Goal: Task Accomplishment & Management: Use online tool/utility

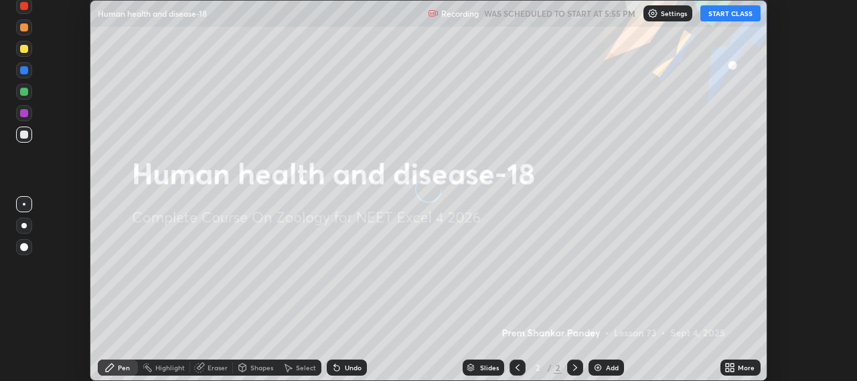
scroll to position [381, 857]
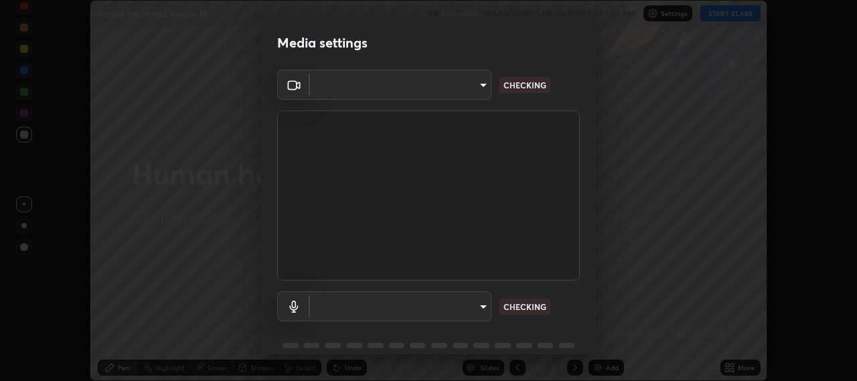
type input "b317e01ce44dabc3be8dd9fbd21c4c94838353ba5ba3926cf423050bf086703d"
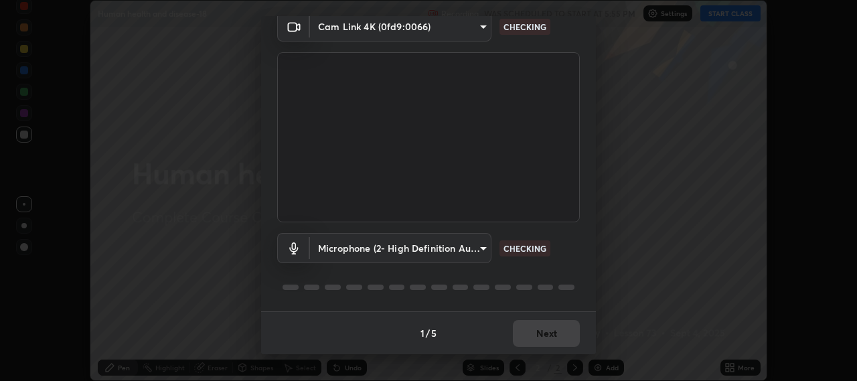
click at [479, 246] on body "Erase all Human health and disease-18 Recording WAS SCHEDULED TO START AT 5:55 …" at bounding box center [428, 190] width 857 height 381
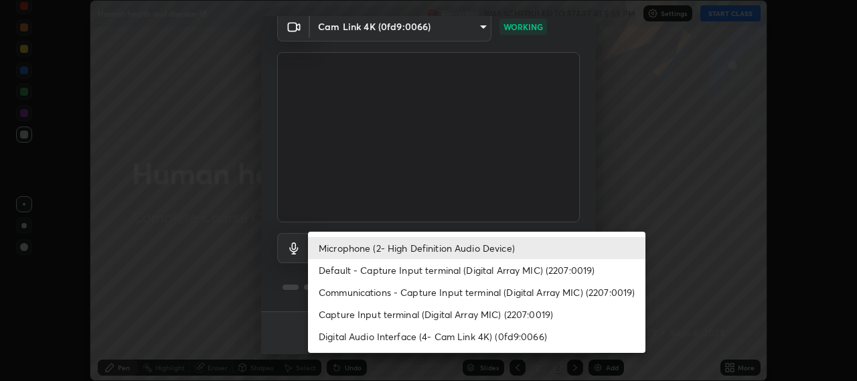
click at [460, 272] on li "Default - Capture Input terminal (Digital Array MIC) (2207:0019)" at bounding box center [477, 270] width 338 height 22
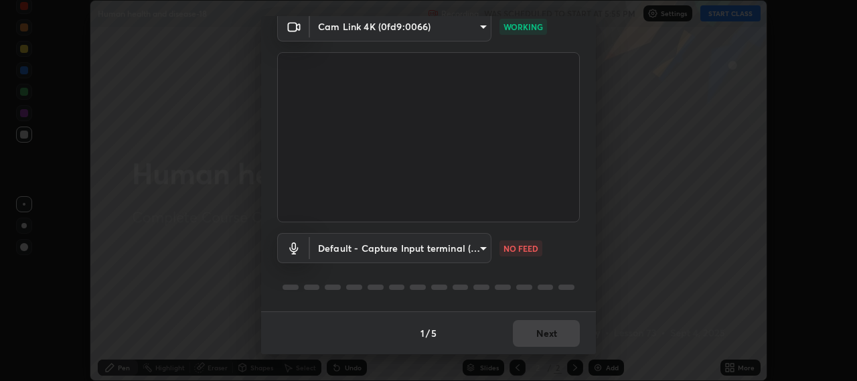
type input "default"
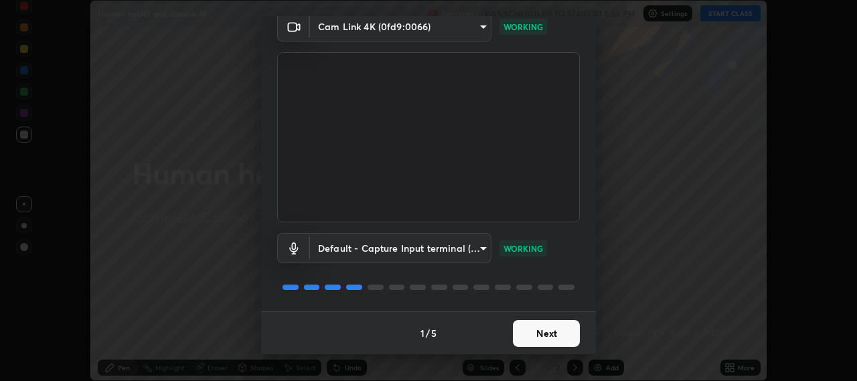
click at [541, 329] on button "Next" at bounding box center [546, 333] width 67 height 27
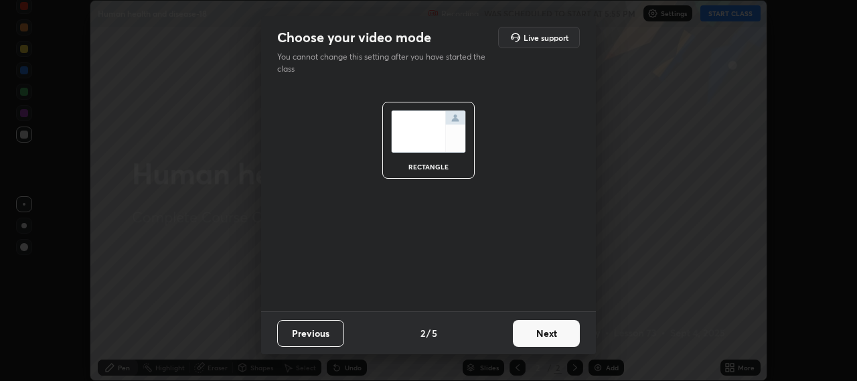
scroll to position [0, 0]
click at [548, 333] on button "Next" at bounding box center [546, 333] width 67 height 27
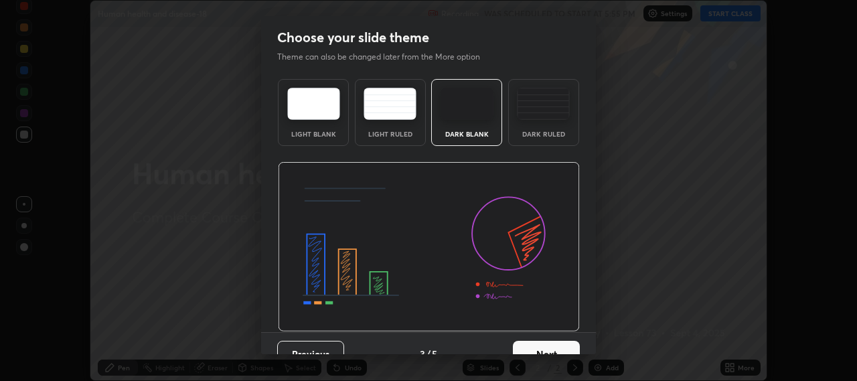
click at [540, 344] on button "Next" at bounding box center [546, 354] width 67 height 27
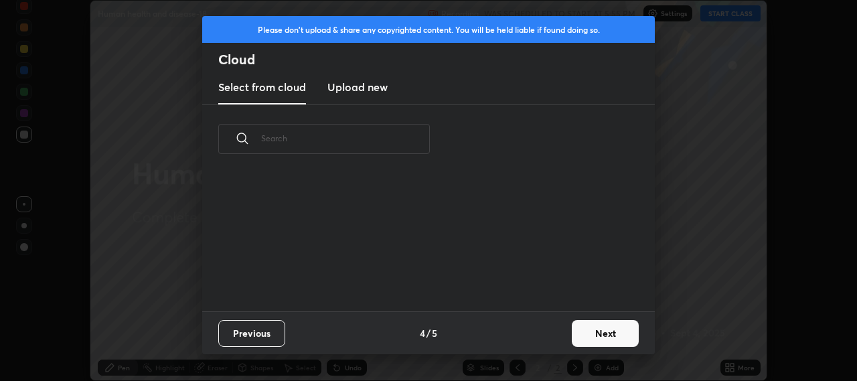
click at [574, 327] on button "Next" at bounding box center [605, 333] width 67 height 27
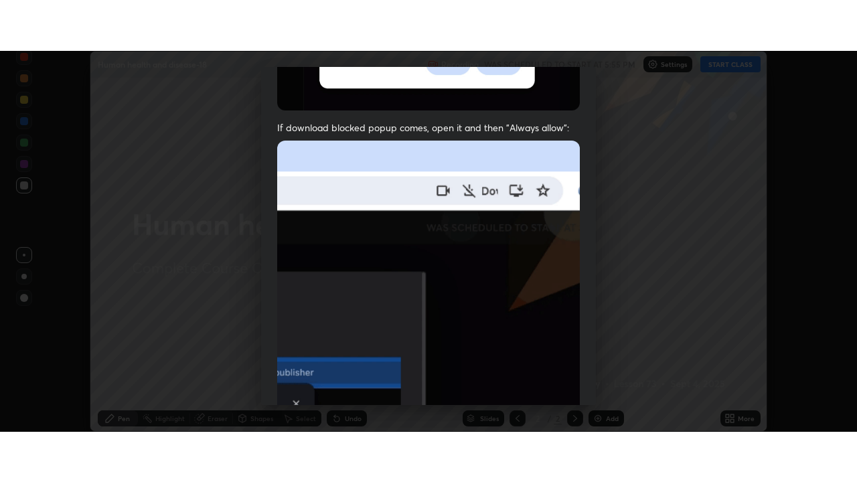
scroll to position [331, 0]
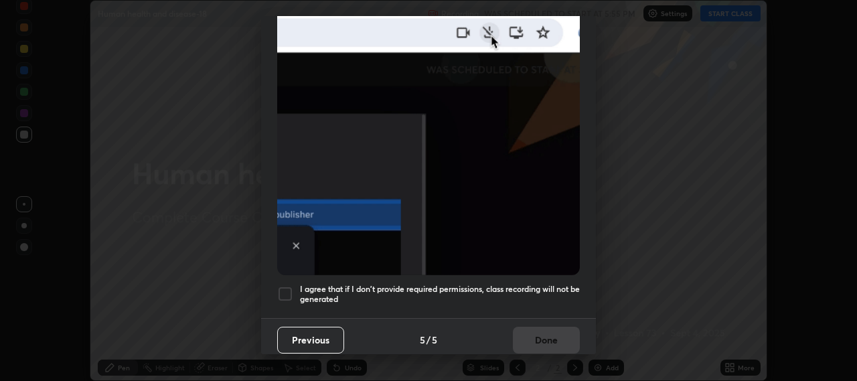
click at [283, 288] on div at bounding box center [285, 294] width 16 height 16
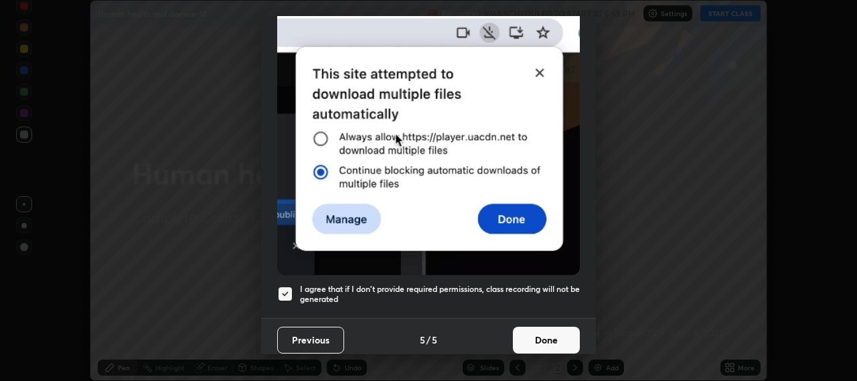
click at [530, 331] on button "Done" at bounding box center [546, 340] width 67 height 27
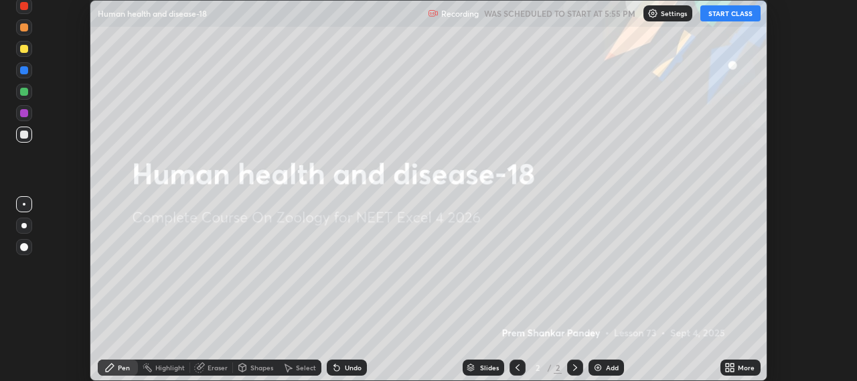
click at [721, 17] on button "START CLASS" at bounding box center [730, 13] width 60 height 16
click at [727, 365] on icon at bounding box center [727, 365] width 3 height 3
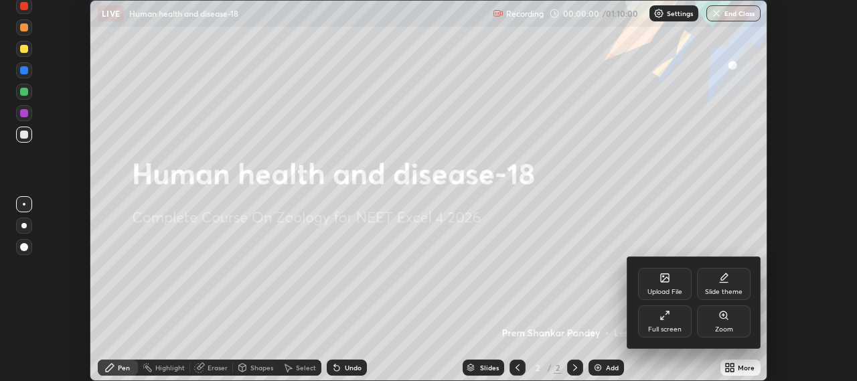
click at [664, 314] on icon at bounding box center [665, 315] width 11 height 11
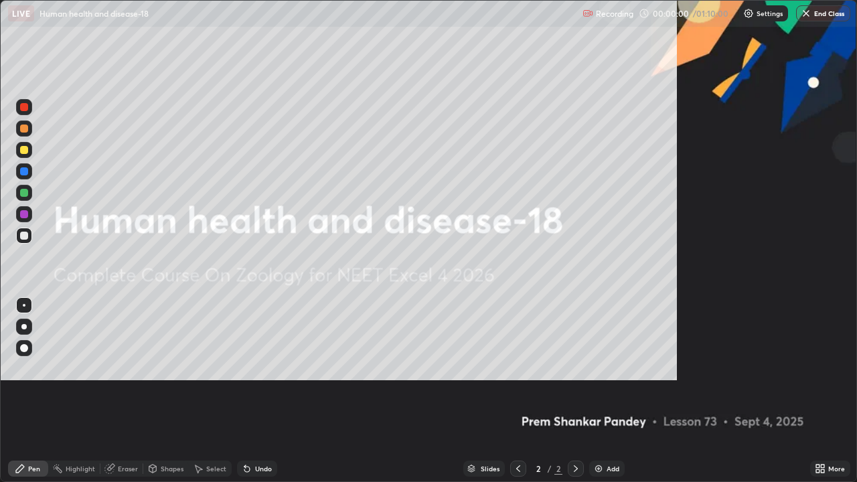
scroll to position [482, 857]
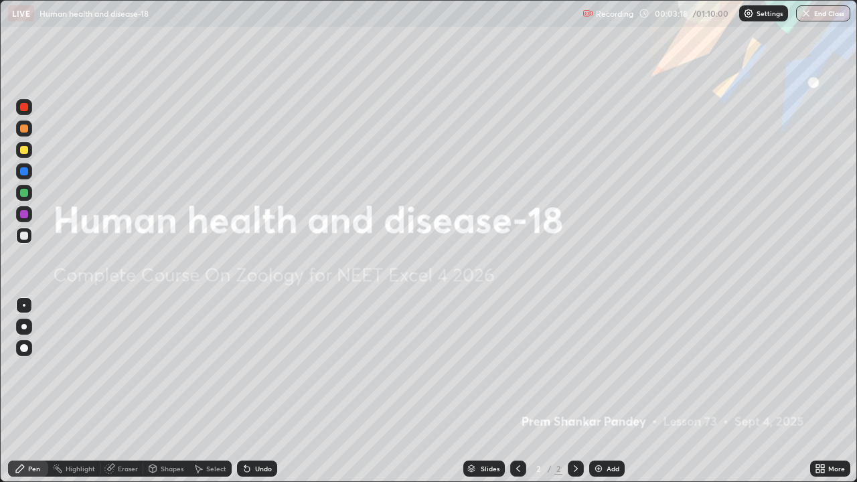
click at [593, 380] on img at bounding box center [598, 468] width 11 height 11
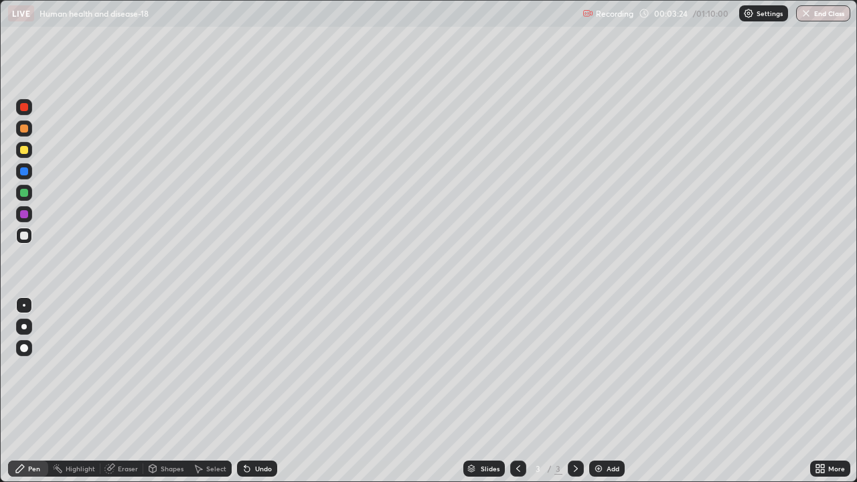
click at [23, 328] on div at bounding box center [23, 326] width 5 height 5
click at [245, 380] on icon at bounding box center [246, 469] width 5 height 5
click at [242, 380] on icon at bounding box center [247, 468] width 11 height 11
click at [25, 108] on div at bounding box center [24, 107] width 8 height 8
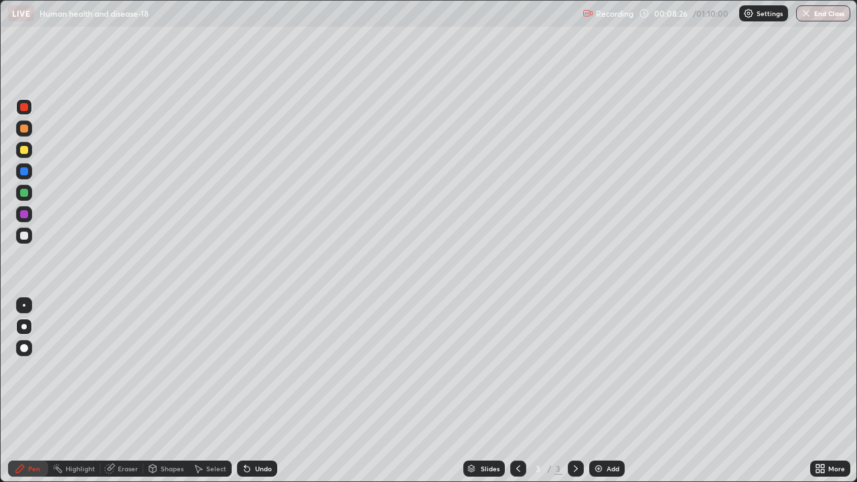
click at [22, 108] on div at bounding box center [24, 107] width 8 height 8
click at [595, 380] on img at bounding box center [598, 468] width 11 height 11
click at [25, 237] on div at bounding box center [24, 236] width 8 height 8
click at [245, 380] on icon at bounding box center [246, 469] width 5 height 5
click at [23, 194] on div at bounding box center [24, 193] width 8 height 8
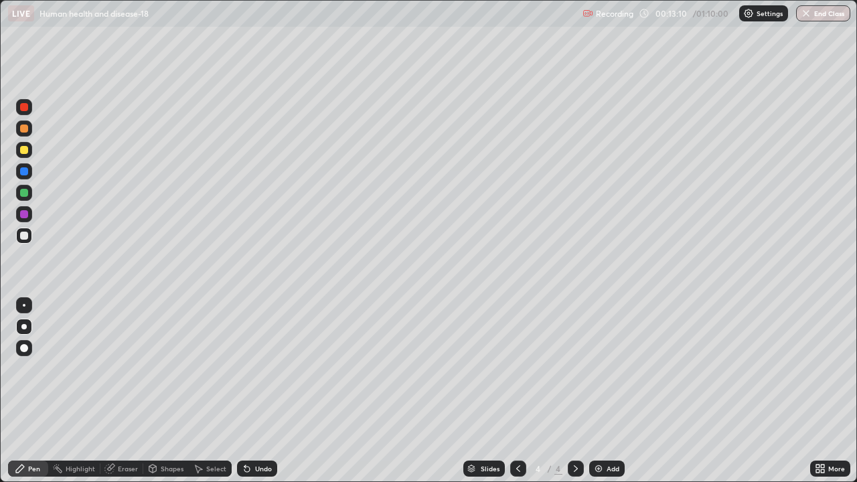
click at [23, 192] on div at bounding box center [24, 193] width 8 height 8
click at [26, 214] on div at bounding box center [24, 214] width 8 height 8
click at [26, 213] on div at bounding box center [24, 214] width 8 height 8
click at [24, 236] on div at bounding box center [24, 236] width 8 height 8
click at [21, 171] on div at bounding box center [24, 171] width 8 height 8
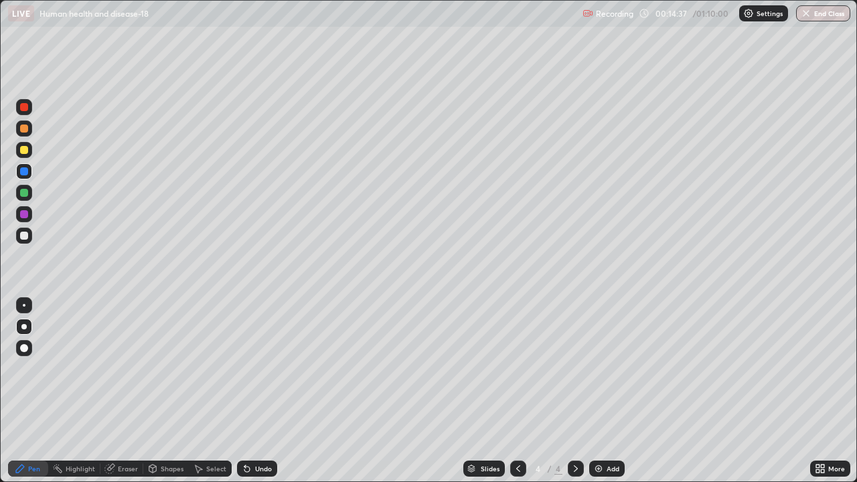
click at [27, 171] on div at bounding box center [24, 171] width 8 height 8
click at [26, 236] on div at bounding box center [24, 236] width 8 height 8
click at [593, 380] on img at bounding box center [598, 468] width 11 height 11
click at [24, 129] on div at bounding box center [24, 129] width 8 height 8
click at [24, 128] on div at bounding box center [24, 129] width 8 height 8
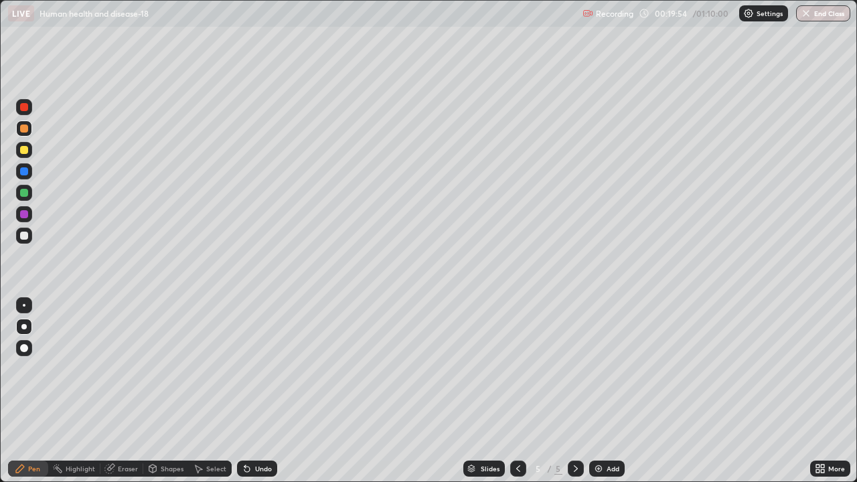
click at [24, 237] on div at bounding box center [24, 236] width 8 height 8
click at [25, 237] on div at bounding box center [24, 236] width 8 height 8
click at [25, 153] on div at bounding box center [24, 150] width 8 height 8
click at [25, 151] on div at bounding box center [24, 150] width 8 height 8
click at [25, 236] on div at bounding box center [24, 236] width 8 height 8
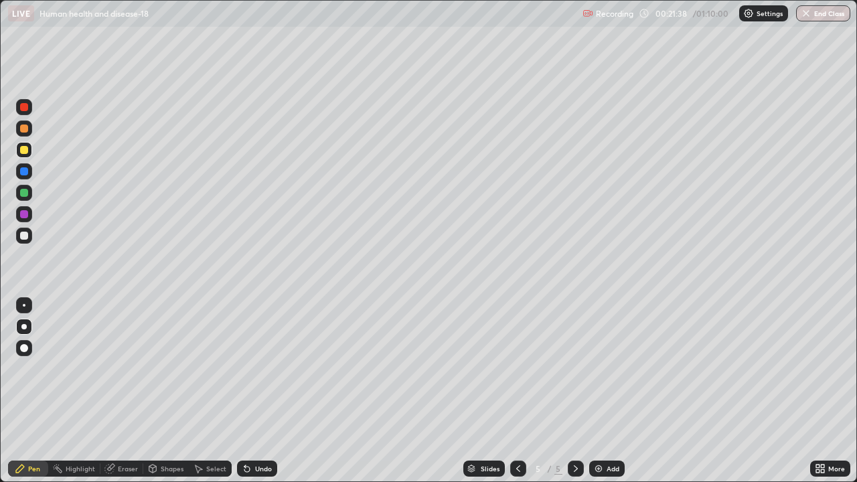
click at [25, 236] on div at bounding box center [24, 236] width 8 height 8
click at [23, 131] on div at bounding box center [24, 129] width 8 height 8
click at [25, 131] on div at bounding box center [24, 129] width 8 height 8
click at [27, 236] on div at bounding box center [24, 236] width 8 height 8
click at [27, 233] on div at bounding box center [24, 236] width 8 height 8
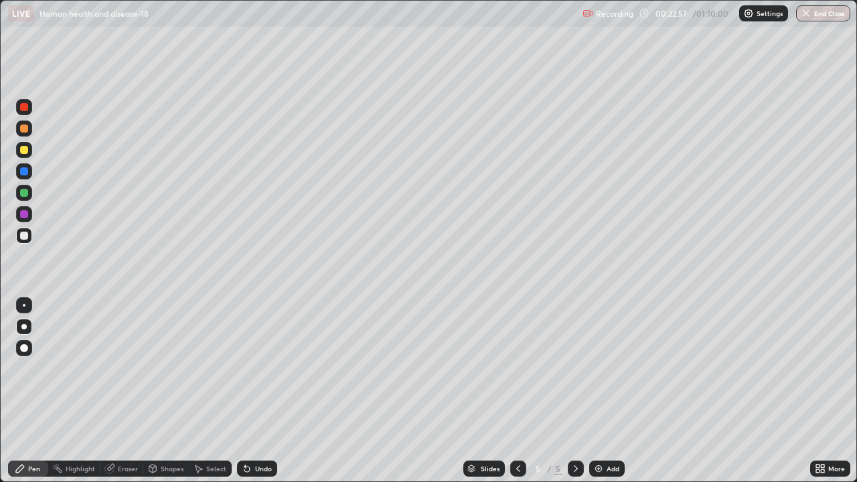
click at [23, 130] on div at bounding box center [24, 129] width 8 height 8
click at [244, 380] on icon at bounding box center [246, 469] width 5 height 5
click at [246, 380] on icon at bounding box center [246, 469] width 5 height 5
click at [244, 380] on icon at bounding box center [247, 468] width 11 height 11
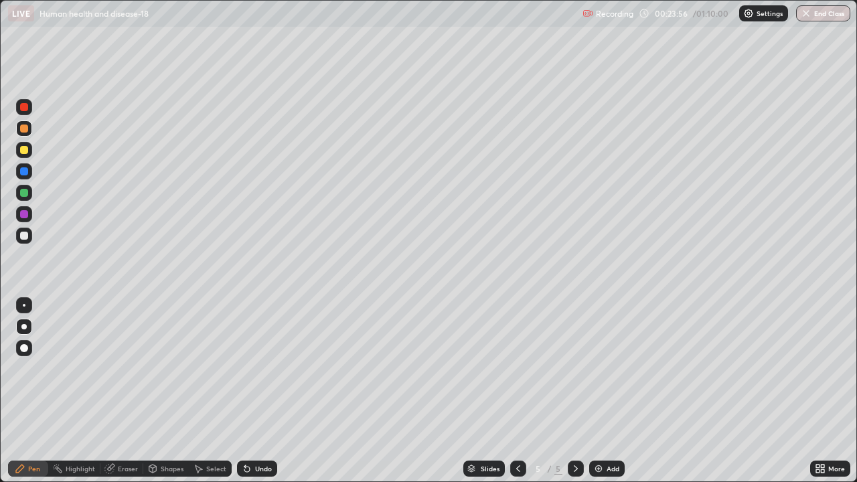
click at [25, 235] on div at bounding box center [24, 236] width 8 height 8
click at [246, 380] on icon at bounding box center [246, 469] width 5 height 5
click at [245, 380] on icon at bounding box center [246, 469] width 5 height 5
click at [246, 380] on icon at bounding box center [246, 469] width 5 height 5
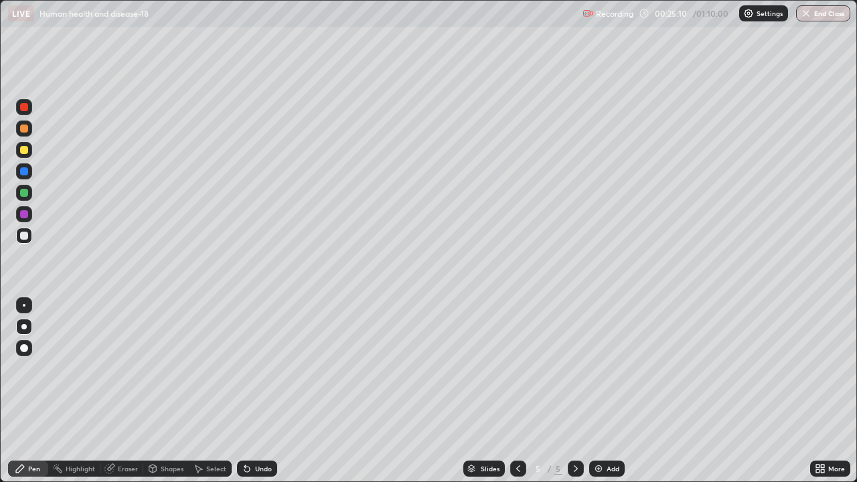
click at [245, 380] on icon at bounding box center [246, 469] width 5 height 5
click at [250, 380] on div "Undo" at bounding box center [257, 469] width 40 height 16
click at [520, 380] on icon at bounding box center [518, 468] width 11 height 11
click at [575, 380] on icon at bounding box center [576, 468] width 4 height 7
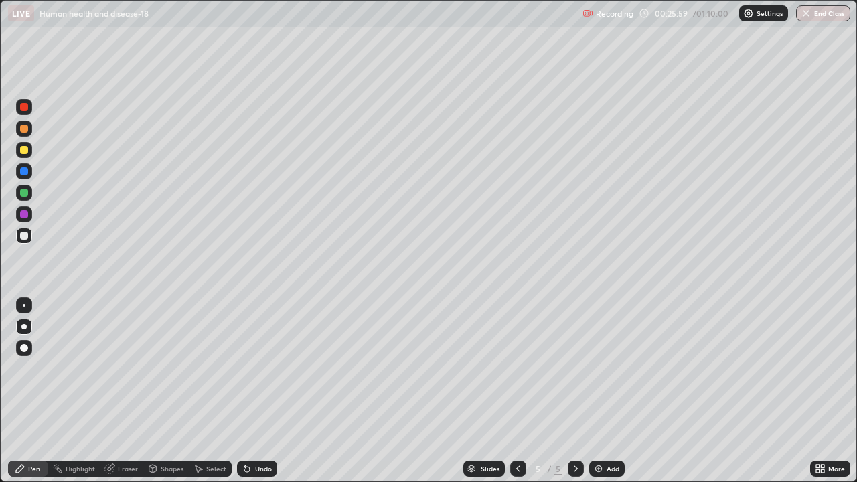
click at [25, 129] on div at bounding box center [24, 129] width 8 height 8
click at [26, 132] on div at bounding box center [24, 129] width 8 height 8
click at [122, 380] on div "Eraser" at bounding box center [128, 468] width 20 height 7
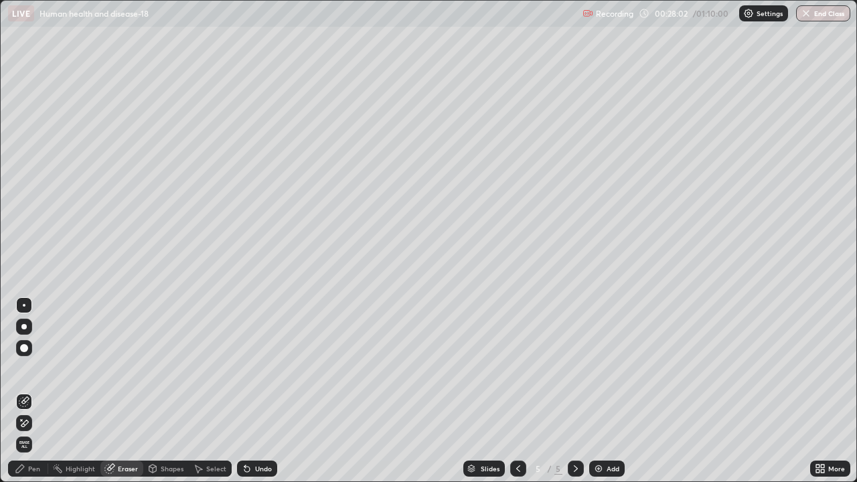
click at [33, 380] on div "Pen" at bounding box center [34, 468] width 12 height 7
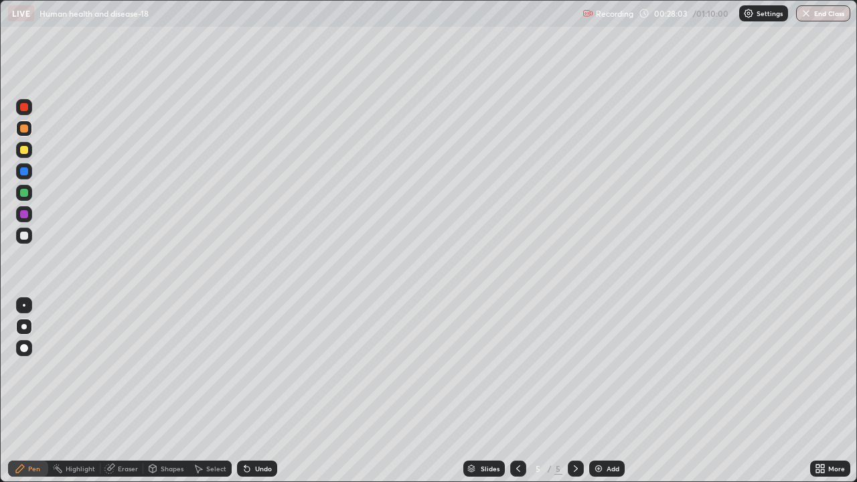
click at [25, 151] on div at bounding box center [24, 150] width 8 height 8
click at [27, 151] on div at bounding box center [24, 150] width 8 height 8
click at [23, 108] on div at bounding box center [24, 107] width 8 height 8
click at [27, 105] on div at bounding box center [24, 107] width 8 height 8
click at [26, 196] on div at bounding box center [24, 193] width 8 height 8
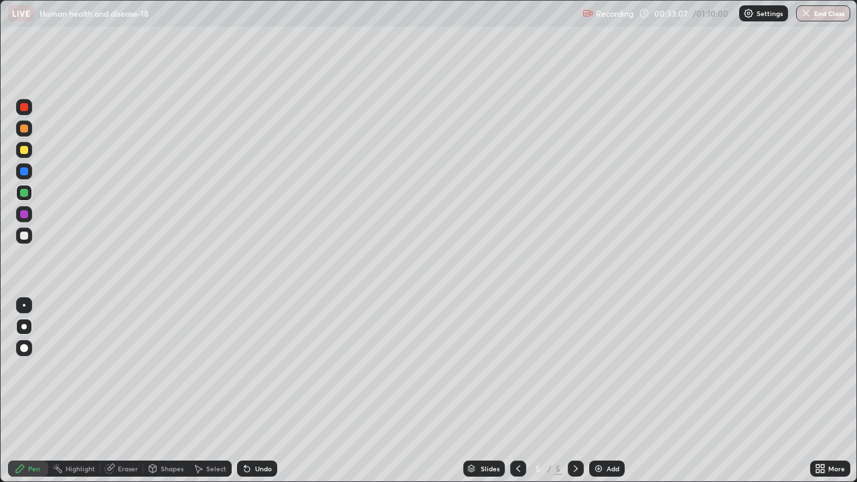
click at [22, 196] on div at bounding box center [24, 193] width 8 height 8
click at [599, 380] on img at bounding box center [598, 468] width 11 height 11
click at [22, 150] on div at bounding box center [24, 150] width 8 height 8
click at [25, 106] on div at bounding box center [24, 107] width 8 height 8
click at [23, 194] on div at bounding box center [24, 193] width 8 height 8
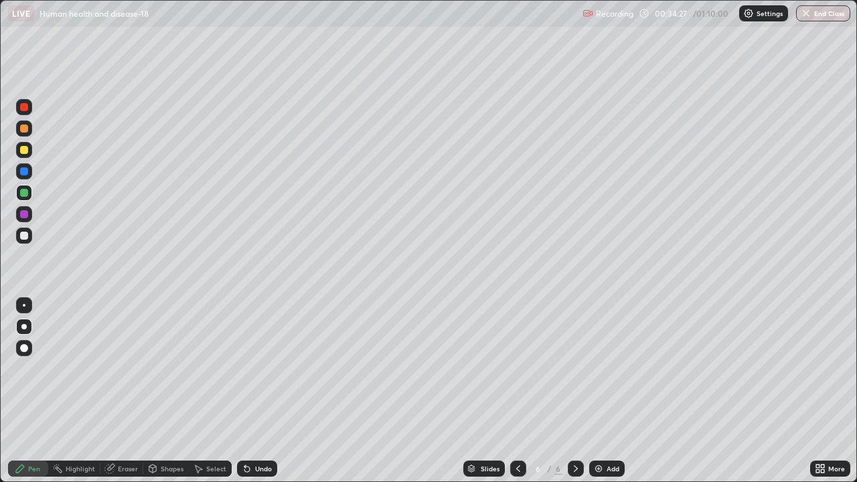
click at [25, 193] on div at bounding box center [24, 193] width 8 height 8
click at [23, 237] on div at bounding box center [24, 236] width 8 height 8
click at [24, 237] on div at bounding box center [24, 236] width 8 height 8
click at [23, 196] on div at bounding box center [24, 193] width 8 height 8
click at [24, 237] on div at bounding box center [24, 236] width 8 height 8
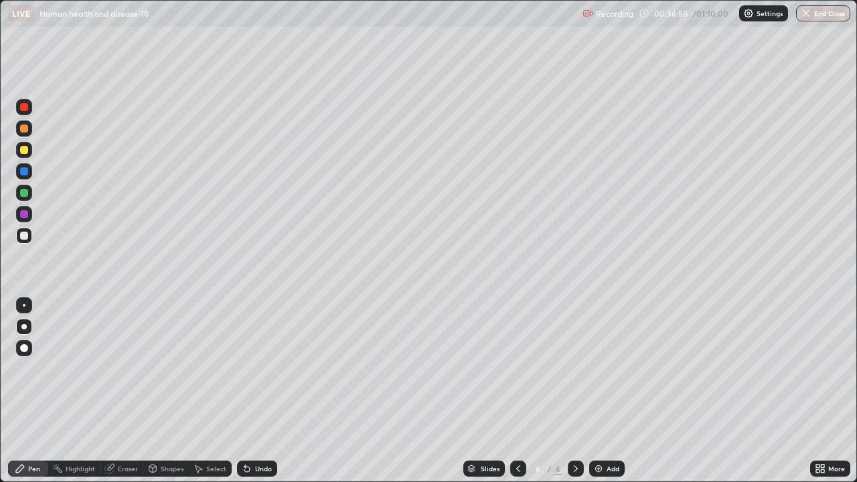
click at [245, 380] on icon at bounding box center [246, 469] width 5 height 5
click at [23, 150] on div at bounding box center [24, 150] width 8 height 8
click at [27, 236] on div at bounding box center [24, 236] width 8 height 8
click at [597, 380] on img at bounding box center [598, 468] width 11 height 11
click at [245, 380] on icon at bounding box center [246, 469] width 5 height 5
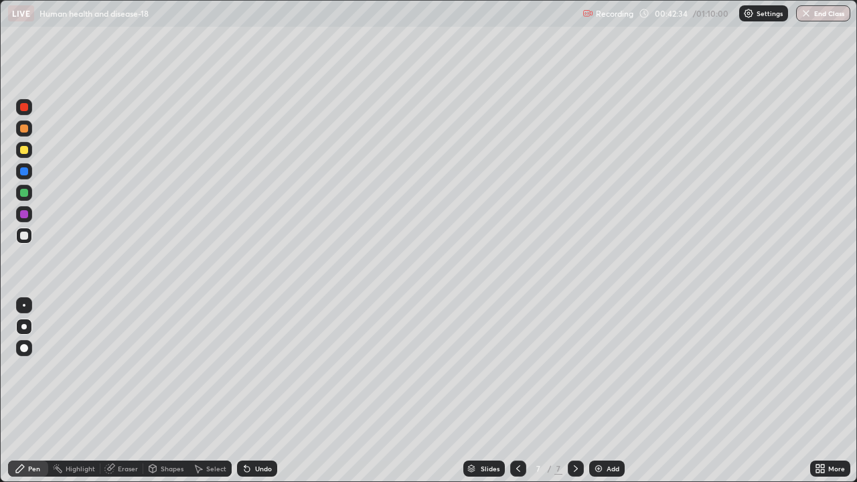
click at [246, 380] on icon at bounding box center [246, 469] width 5 height 5
click at [245, 380] on icon at bounding box center [246, 469] width 5 height 5
click at [244, 380] on icon at bounding box center [246, 469] width 5 height 5
click at [243, 380] on icon at bounding box center [247, 468] width 11 height 11
click at [242, 380] on icon at bounding box center [247, 468] width 11 height 11
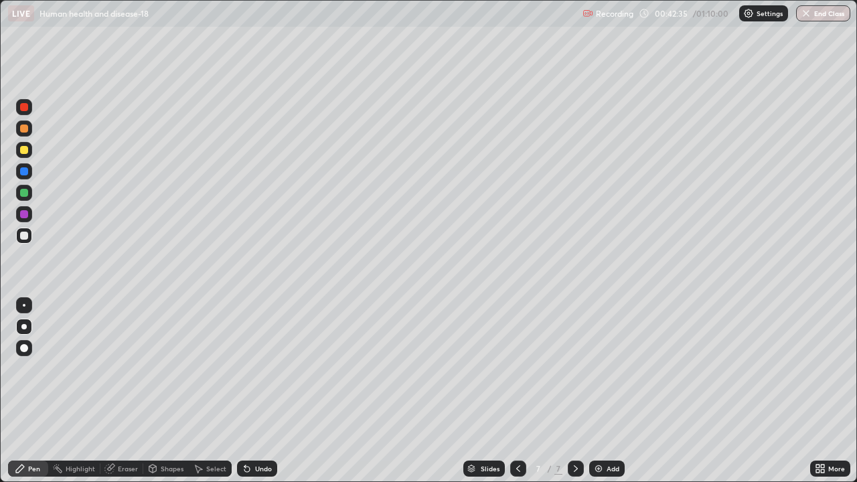
click at [242, 380] on icon at bounding box center [247, 468] width 11 height 11
click at [244, 380] on icon at bounding box center [246, 469] width 5 height 5
click at [242, 380] on icon at bounding box center [247, 468] width 11 height 11
click at [244, 380] on icon at bounding box center [246, 469] width 5 height 5
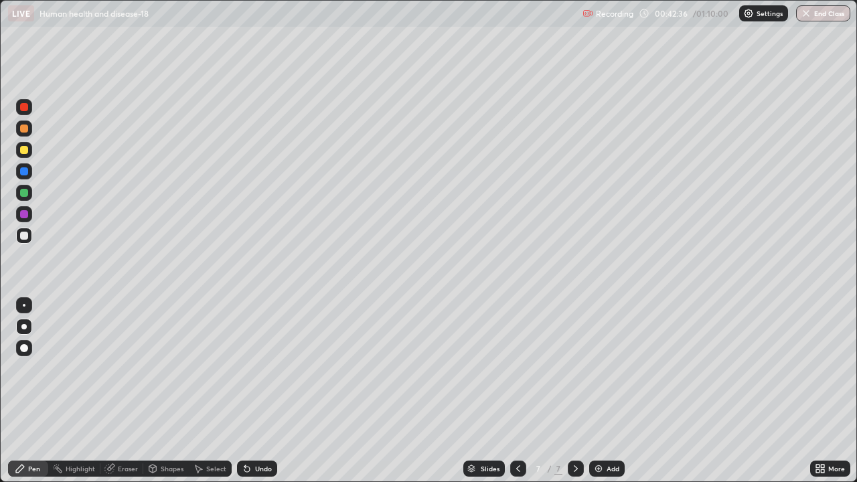
click at [244, 380] on icon at bounding box center [246, 469] width 5 height 5
click at [244, 380] on icon at bounding box center [244, 465] width 1 height 1
click at [237, 380] on div "Undo" at bounding box center [257, 469] width 40 height 16
click at [238, 380] on div "Undo" at bounding box center [257, 469] width 40 height 16
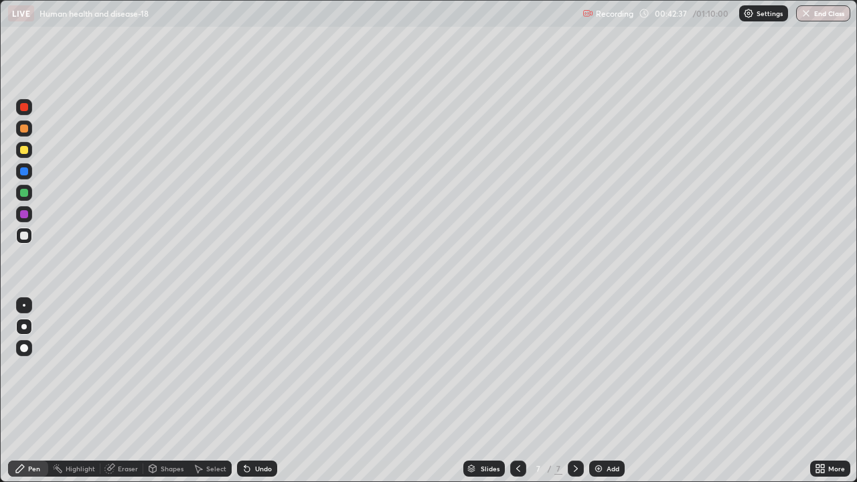
click at [238, 380] on div "Undo" at bounding box center [257, 469] width 40 height 16
click at [237, 380] on div "Undo" at bounding box center [257, 469] width 40 height 16
click at [228, 380] on div "Select" at bounding box center [210, 469] width 43 height 16
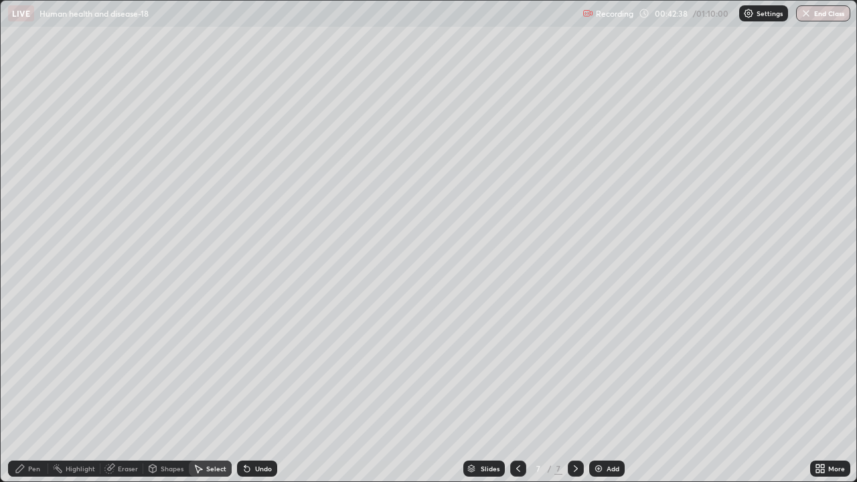
click at [228, 380] on div "Select" at bounding box center [210, 469] width 43 height 16
click at [227, 380] on div "Select" at bounding box center [210, 469] width 43 height 16
click at [230, 380] on div "Select" at bounding box center [210, 468] width 43 height 27
click at [245, 380] on icon at bounding box center [246, 469] width 5 height 5
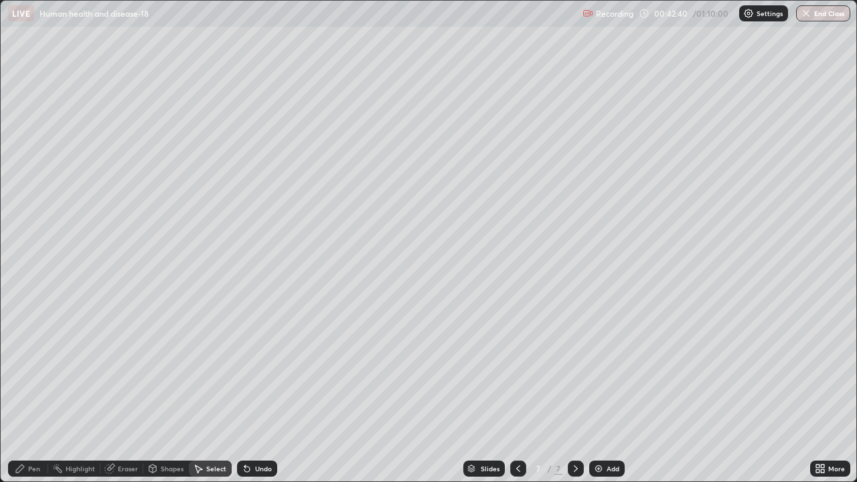
click at [242, 380] on icon at bounding box center [247, 468] width 11 height 11
click at [244, 380] on icon at bounding box center [246, 469] width 5 height 5
click at [37, 380] on div "Pen" at bounding box center [34, 468] width 12 height 7
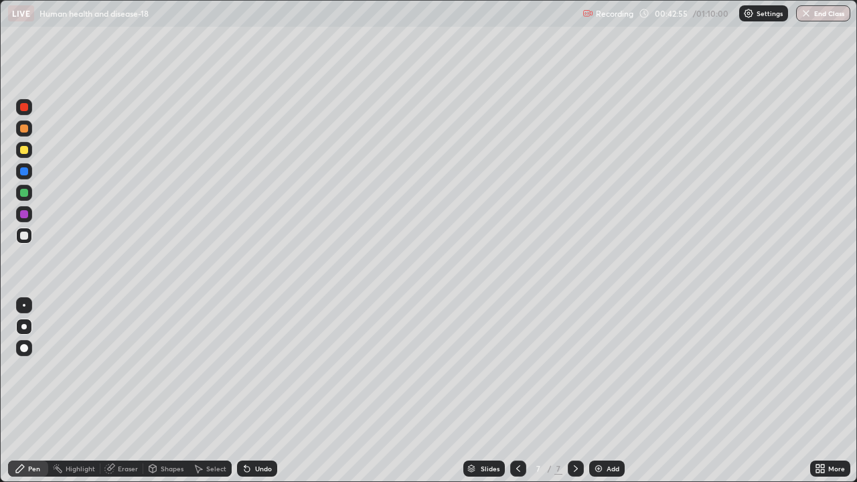
click at [24, 128] on div at bounding box center [24, 129] width 8 height 8
click at [244, 380] on icon at bounding box center [246, 469] width 5 height 5
click at [245, 380] on icon at bounding box center [246, 469] width 5 height 5
click at [242, 380] on icon at bounding box center [247, 468] width 11 height 11
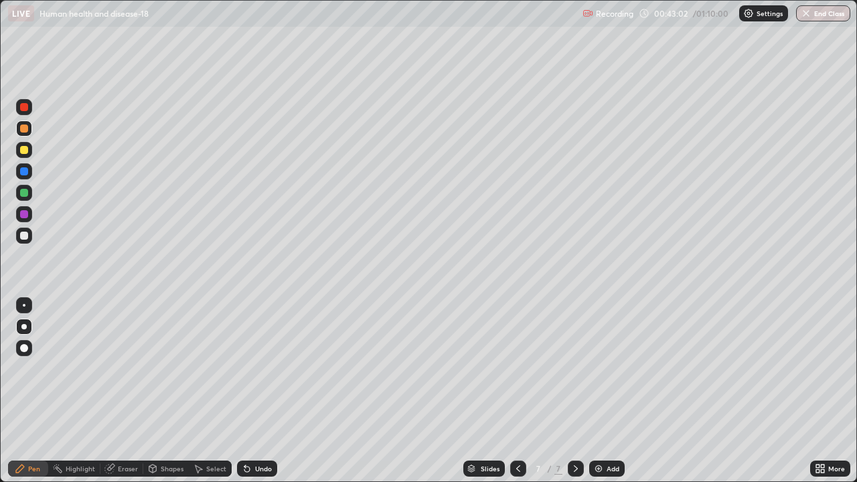
click at [242, 380] on icon at bounding box center [247, 468] width 11 height 11
click at [244, 380] on icon at bounding box center [246, 469] width 5 height 5
click at [244, 380] on icon at bounding box center [244, 465] width 1 height 1
click at [25, 105] on div at bounding box center [24, 107] width 8 height 8
click at [27, 190] on div at bounding box center [24, 193] width 8 height 8
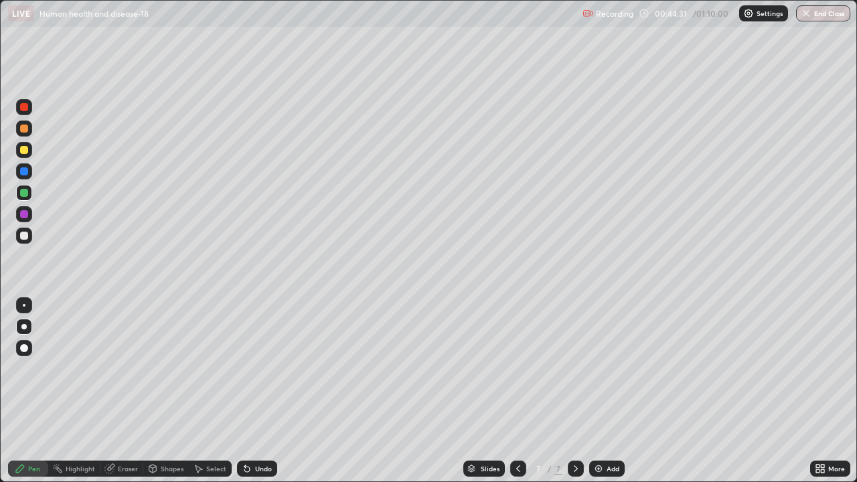
click at [25, 236] on div at bounding box center [24, 236] width 8 height 8
click at [23, 236] on div at bounding box center [24, 236] width 8 height 8
click at [27, 129] on div at bounding box center [24, 129] width 8 height 8
click at [23, 151] on div at bounding box center [24, 150] width 8 height 8
click at [25, 105] on div at bounding box center [24, 107] width 8 height 8
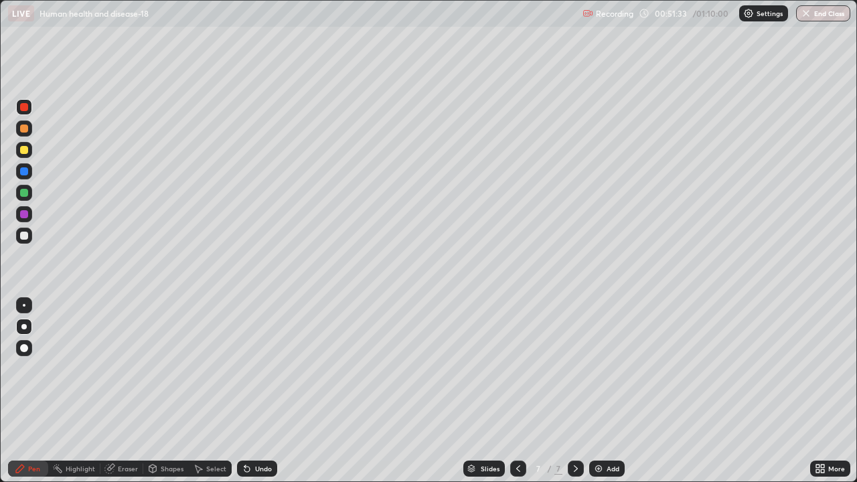
click at [599, 380] on img at bounding box center [598, 468] width 11 height 11
click at [25, 236] on div at bounding box center [24, 236] width 8 height 8
click at [27, 151] on div at bounding box center [24, 150] width 8 height 8
click at [25, 192] on div at bounding box center [24, 193] width 8 height 8
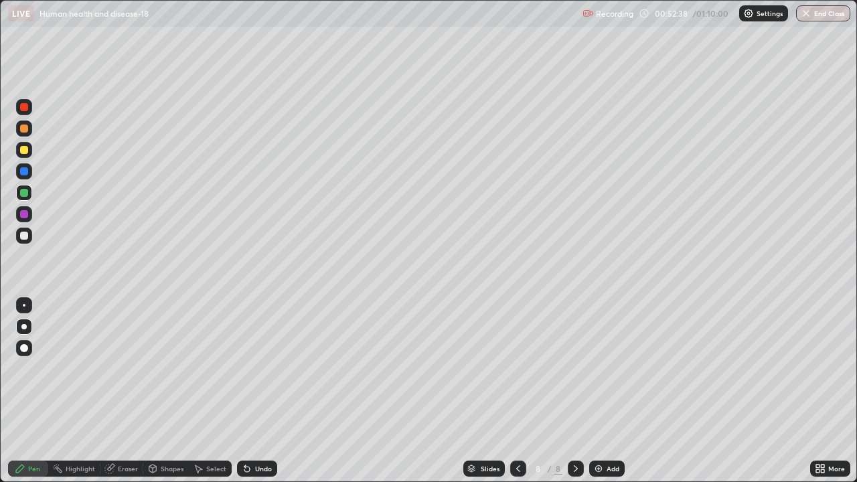
click at [25, 236] on div at bounding box center [24, 236] width 8 height 8
click at [27, 193] on div at bounding box center [24, 193] width 8 height 8
click at [25, 129] on div at bounding box center [24, 129] width 8 height 8
click at [246, 380] on icon at bounding box center [246, 469] width 5 height 5
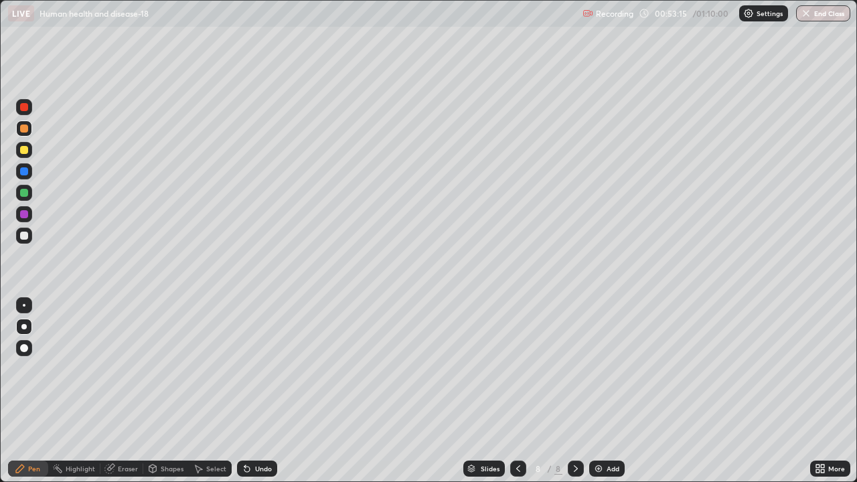
click at [245, 380] on icon at bounding box center [246, 469] width 5 height 5
click at [248, 380] on icon at bounding box center [246, 469] width 5 height 5
click at [250, 380] on icon at bounding box center [247, 468] width 11 height 11
click at [22, 238] on div at bounding box center [24, 236] width 8 height 8
click at [23, 238] on div at bounding box center [24, 236] width 8 height 8
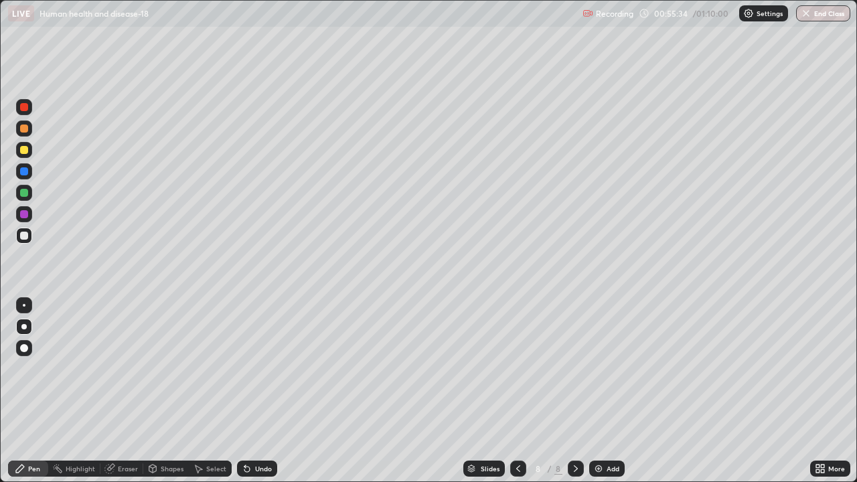
click at [25, 235] on div at bounding box center [24, 236] width 8 height 8
click at [22, 234] on div at bounding box center [24, 236] width 8 height 8
click at [23, 215] on div at bounding box center [24, 214] width 8 height 8
click at [24, 215] on div at bounding box center [24, 214] width 8 height 8
click at [22, 236] on div at bounding box center [24, 236] width 8 height 8
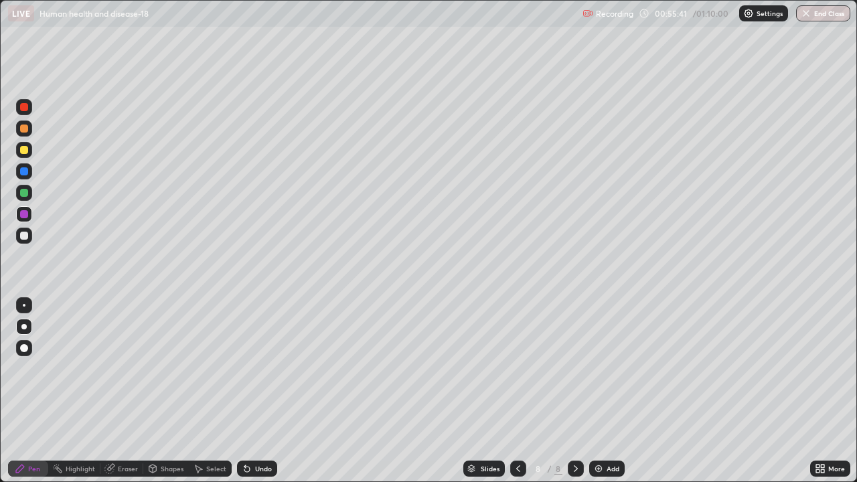
click at [27, 238] on div at bounding box center [24, 236] width 8 height 8
click at [25, 108] on div at bounding box center [24, 107] width 8 height 8
click at [814, 16] on button "End Class" at bounding box center [823, 13] width 54 height 16
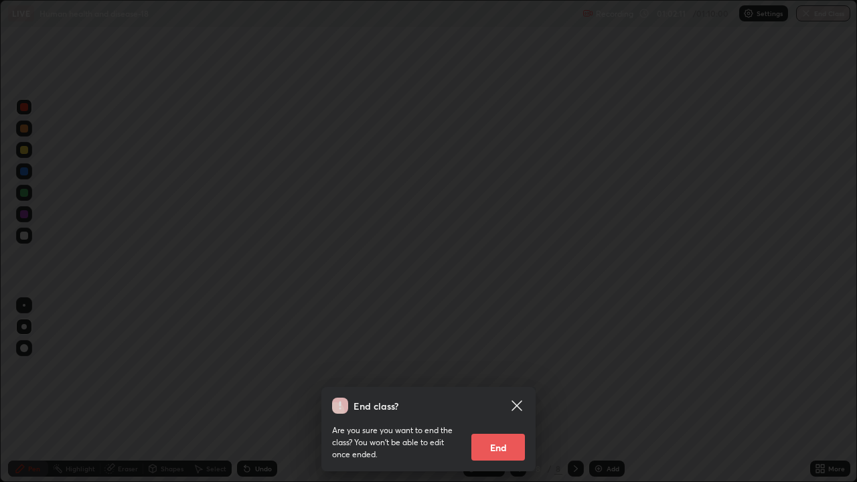
click at [489, 380] on button "End" at bounding box center [498, 447] width 54 height 27
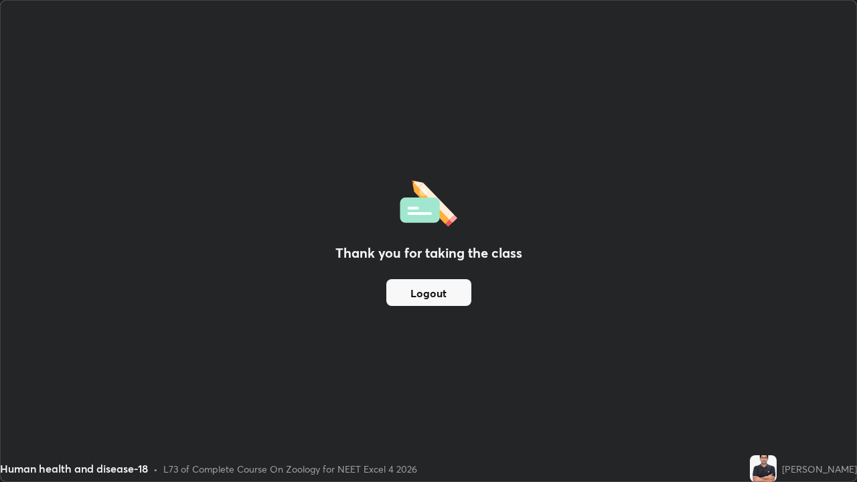
click at [437, 289] on button "Logout" at bounding box center [428, 292] width 85 height 27
click at [437, 288] on button "Logout" at bounding box center [428, 292] width 85 height 27
